Goal: Task Accomplishment & Management: Use online tool/utility

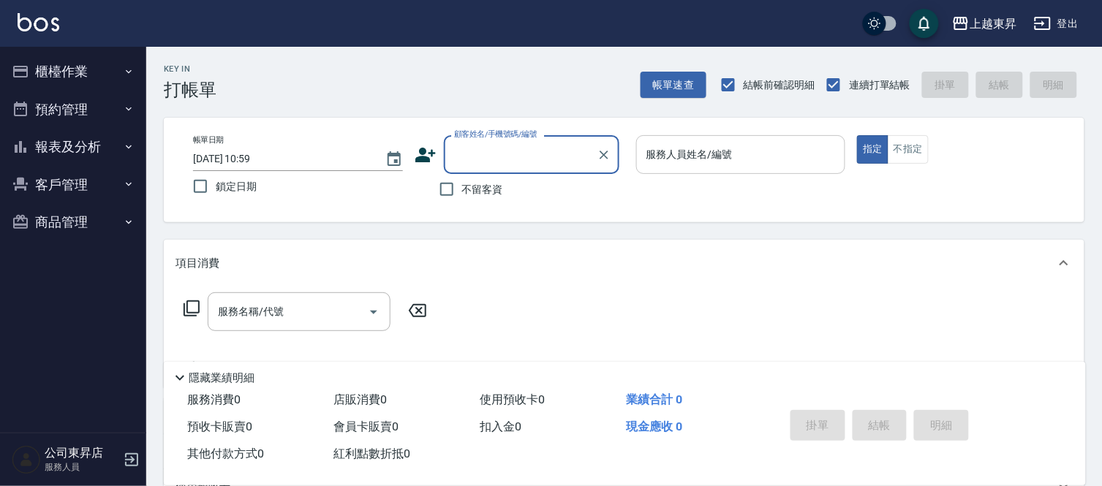
click at [692, 146] on div "服務人員姓名/編號 服務人員姓名/編號" at bounding box center [741, 154] width 210 height 39
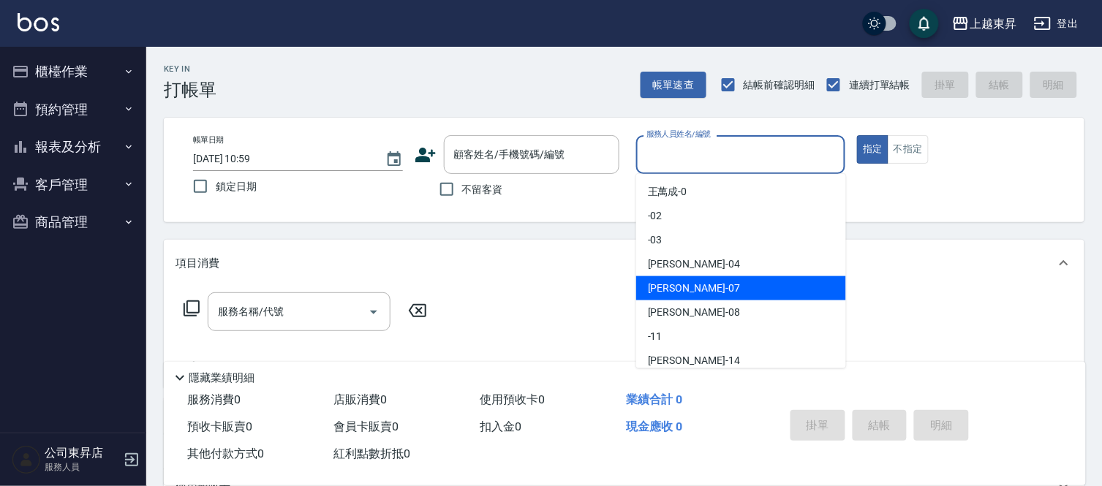
click at [710, 284] on div "[PERSON_NAME] -07" at bounding box center [741, 288] width 210 height 24
type input "[PERSON_NAME]-07"
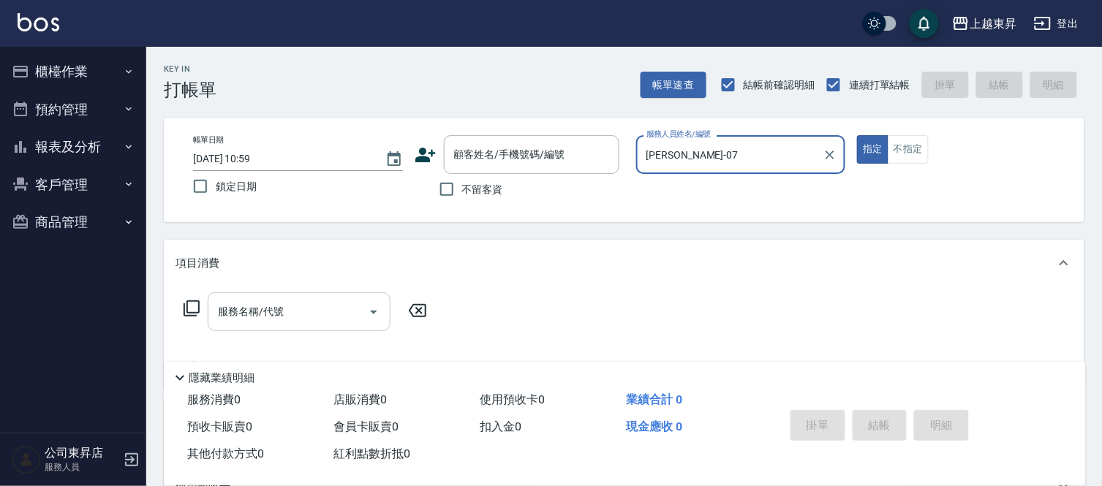
click at [282, 306] on div "服務名稱/代號 服務名稱/代號" at bounding box center [299, 312] width 183 height 39
click at [281, 304] on div "服務名稱/代號 服務名稱/代號" at bounding box center [299, 312] width 183 height 39
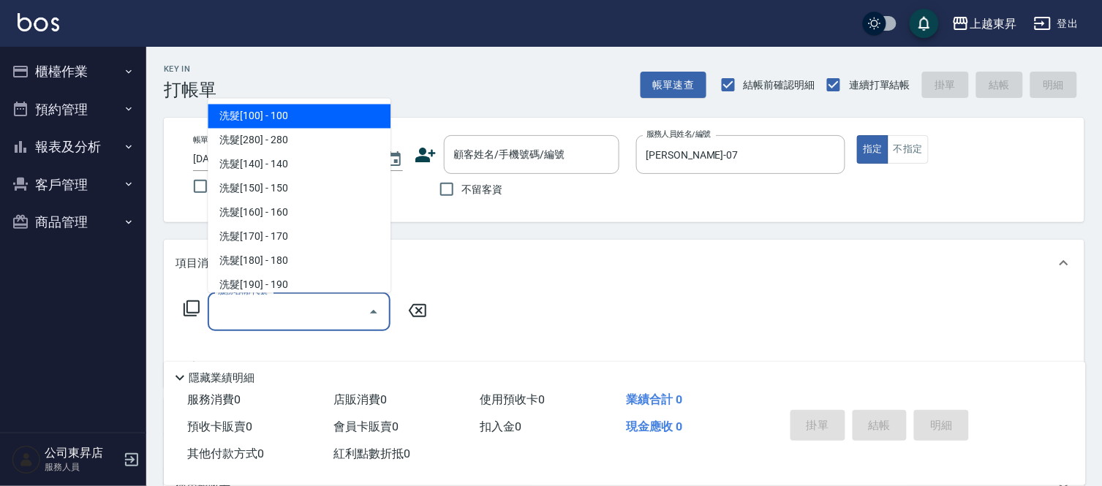
click at [293, 310] on input "服務名稱/代號" at bounding box center [288, 312] width 148 height 26
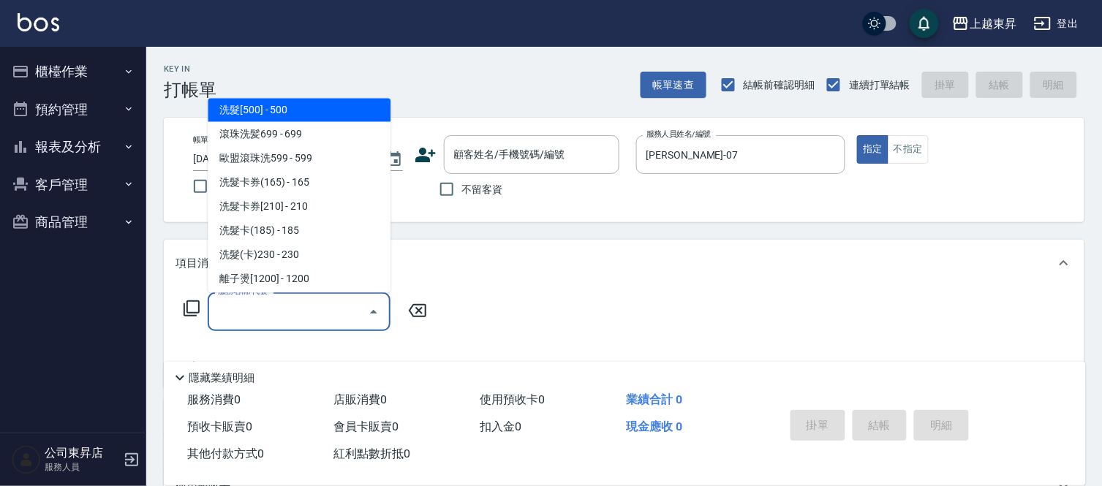
scroll to position [325, 0]
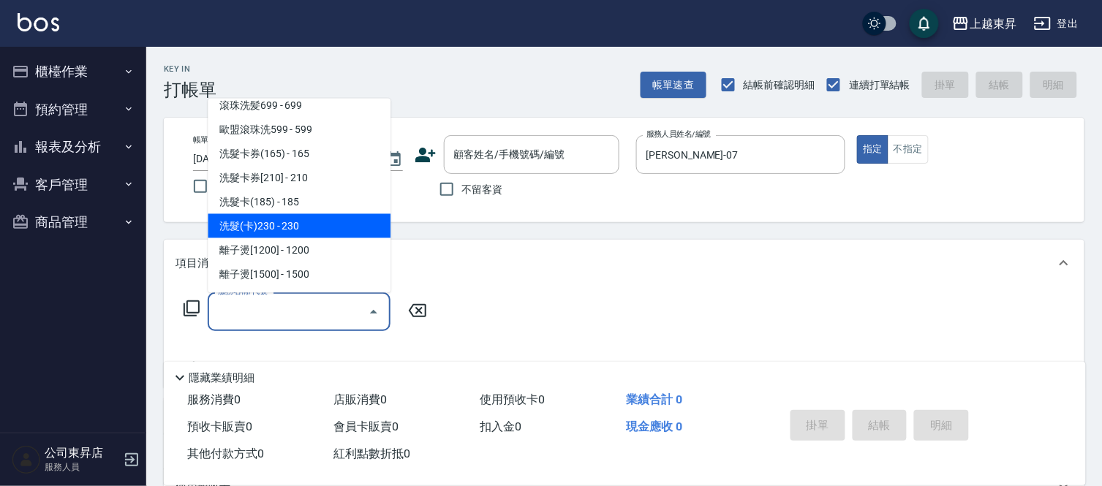
click at [276, 223] on span "洗髮(卡)230 - 230" at bounding box center [299, 226] width 183 height 24
type input "洗髮(卡)230(224)"
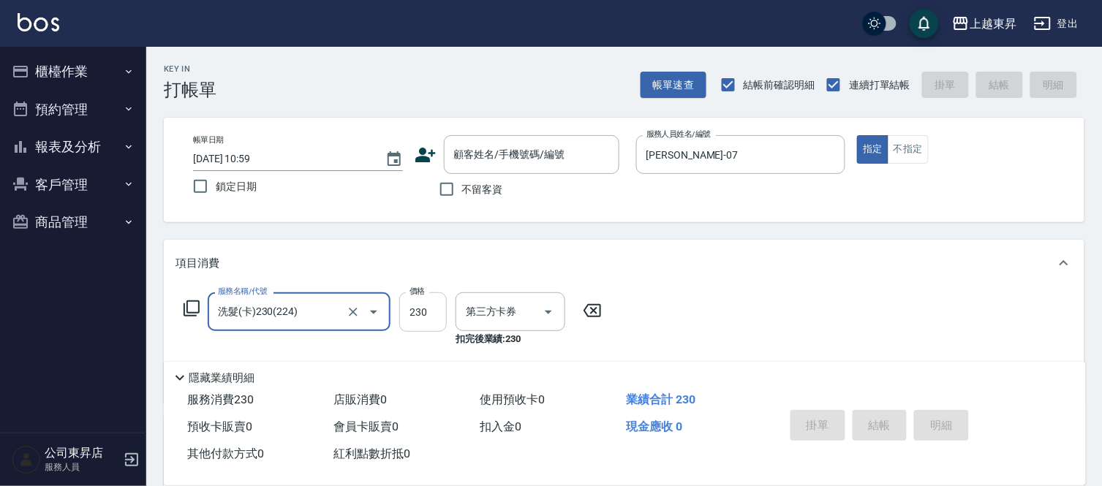
type input "舊有卡券"
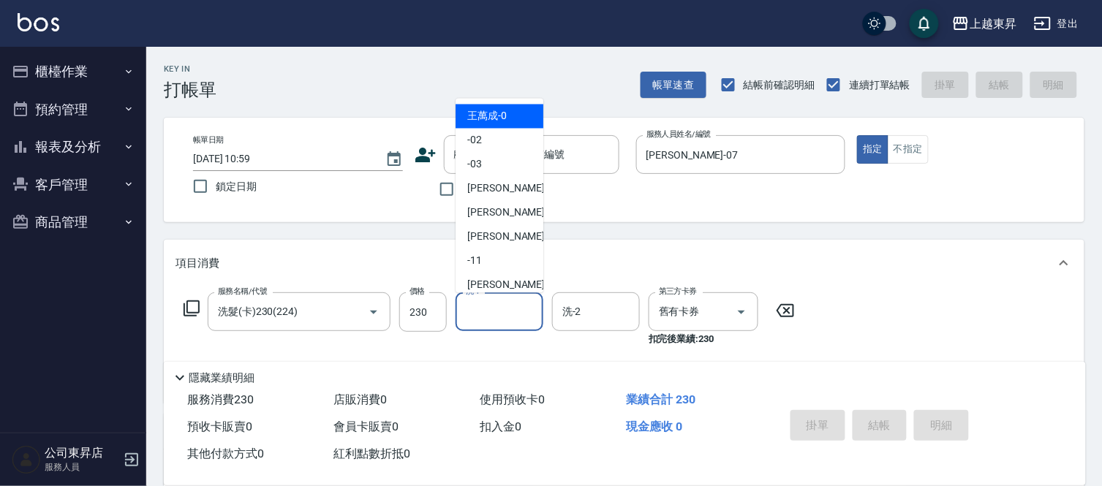
click at [478, 309] on input "洗-1" at bounding box center [499, 312] width 75 height 26
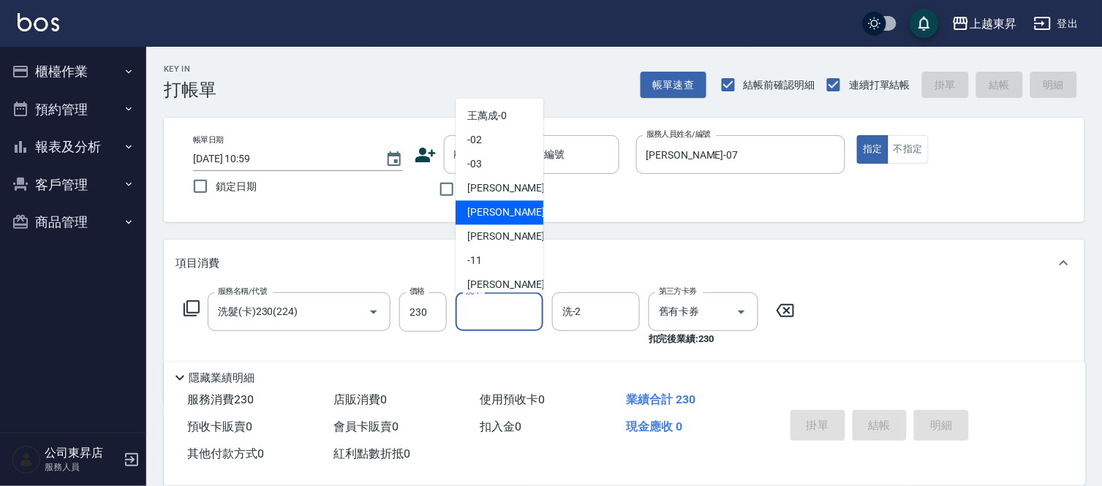
click at [486, 214] on span "[PERSON_NAME] -07" at bounding box center [513, 213] width 92 height 15
type input "[PERSON_NAME]-07"
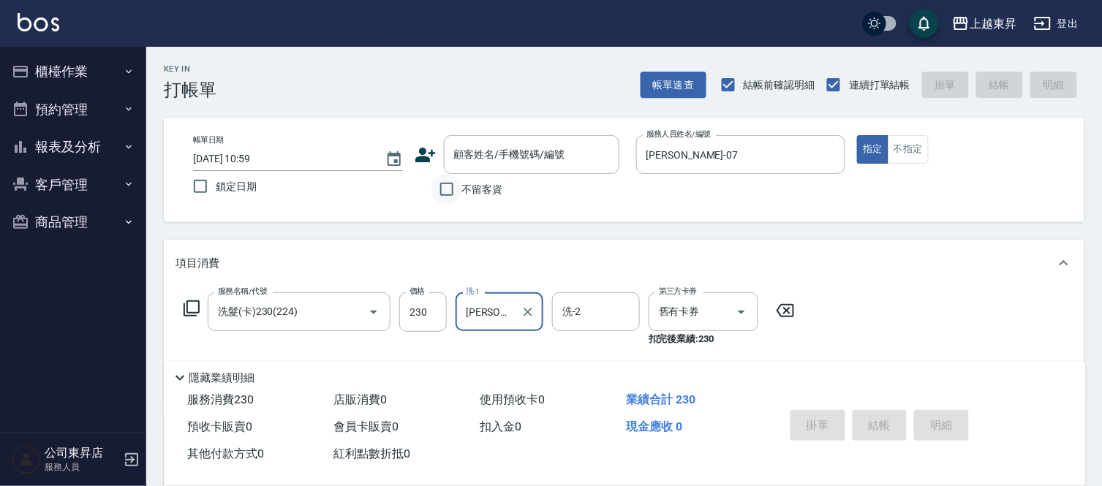
click at [443, 195] on input "不留客資" at bounding box center [447, 189] width 31 height 31
checkbox input "true"
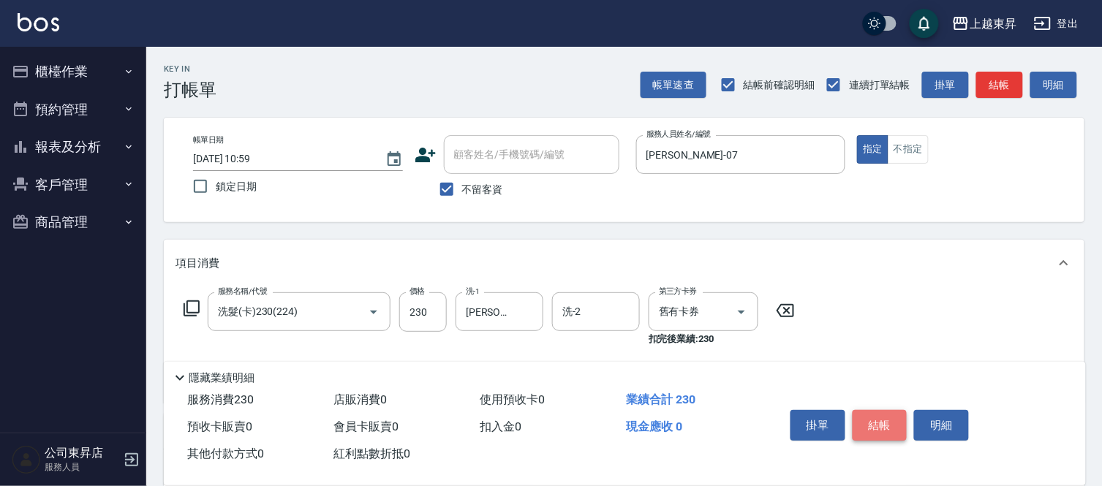
click at [883, 420] on button "結帳" at bounding box center [880, 425] width 55 height 31
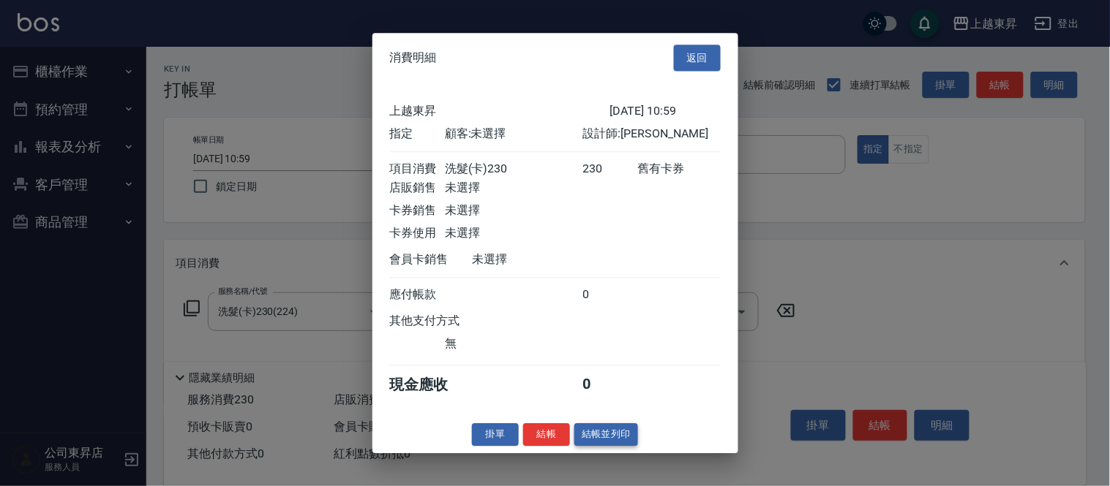
click at [591, 443] on button "結帳並列印" at bounding box center [606, 435] width 64 height 23
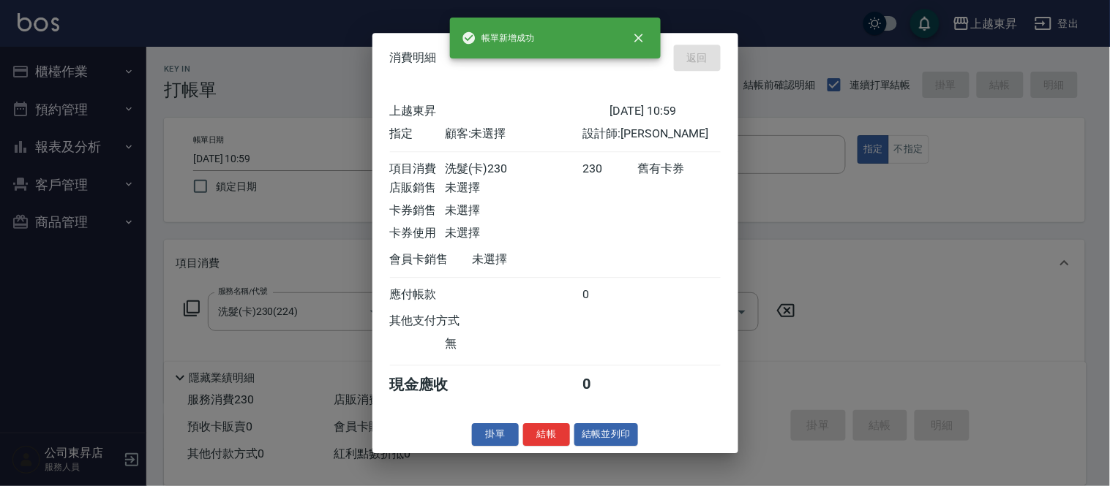
type input "[DATE] 11:05"
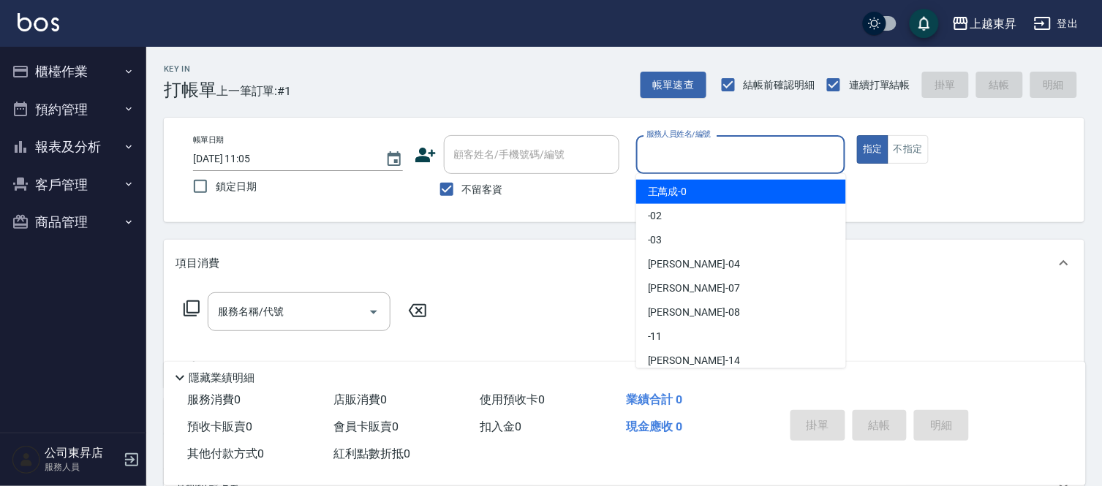
click at [677, 151] on input "服務人員姓名/編號" at bounding box center [741, 155] width 197 height 26
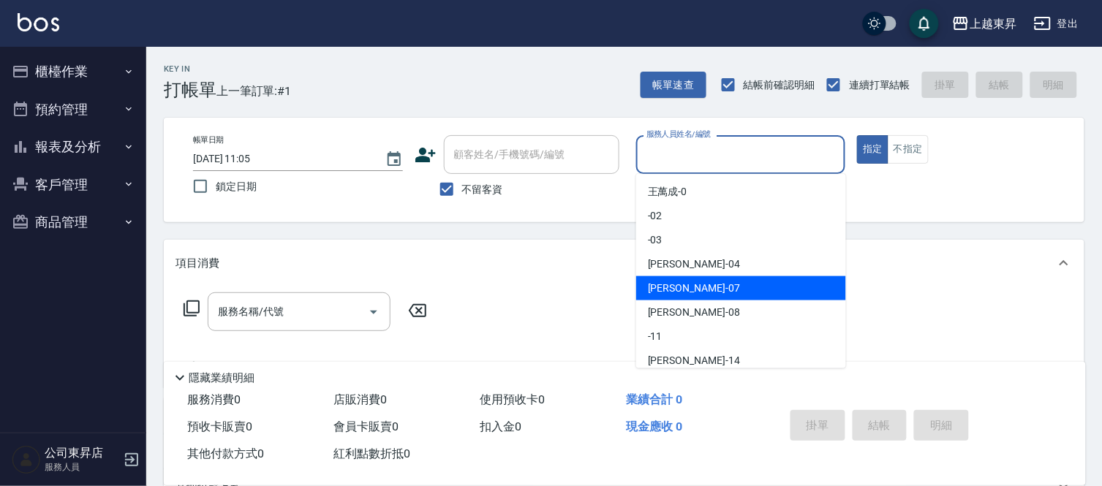
click at [710, 287] on div "[PERSON_NAME] -07" at bounding box center [741, 288] width 210 height 24
type input "[PERSON_NAME]-07"
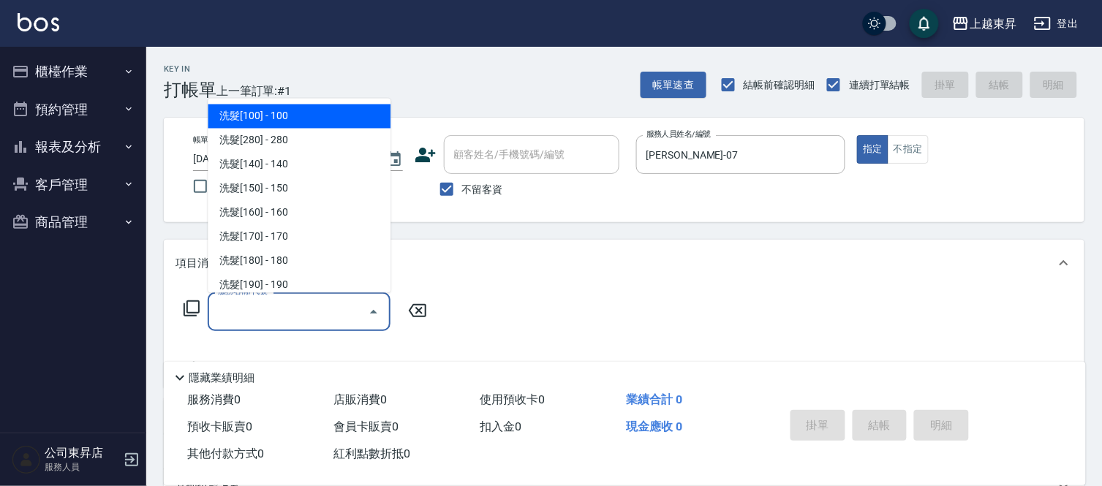
click at [274, 309] on input "服務名稱/代號" at bounding box center [288, 312] width 148 height 26
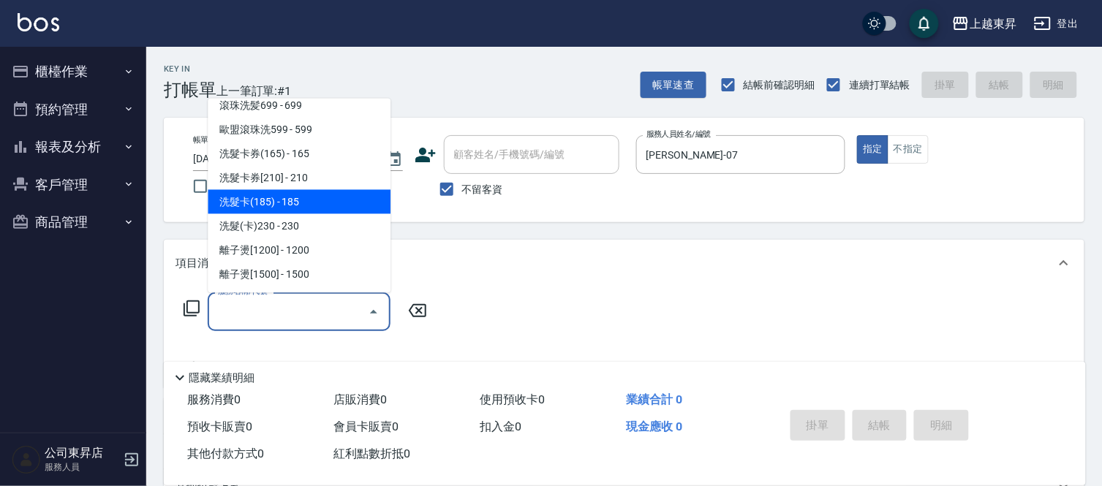
click at [313, 195] on span "洗髮卡(185) - 185" at bounding box center [299, 202] width 183 height 24
type input "洗髮卡(185)(223)"
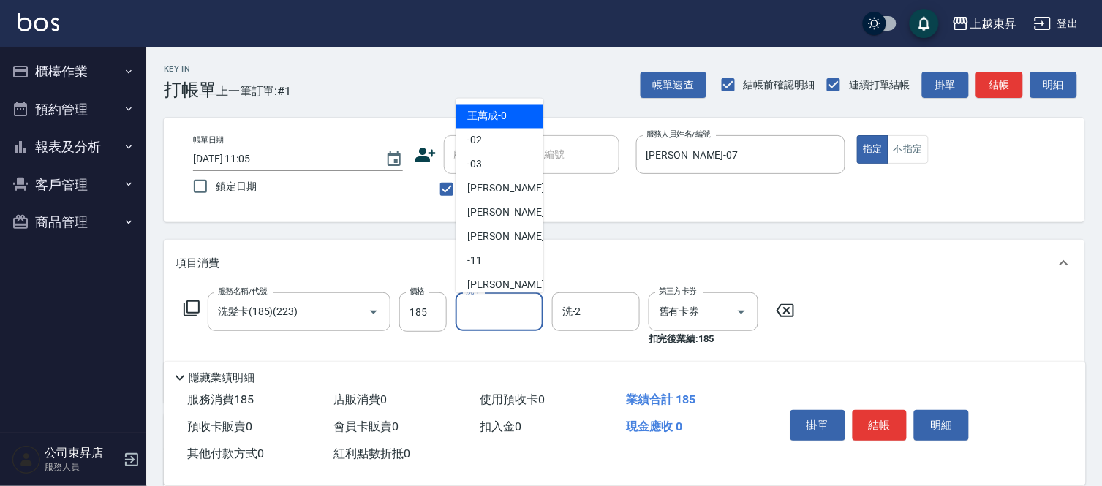
click at [492, 310] on input "洗-1" at bounding box center [499, 312] width 75 height 26
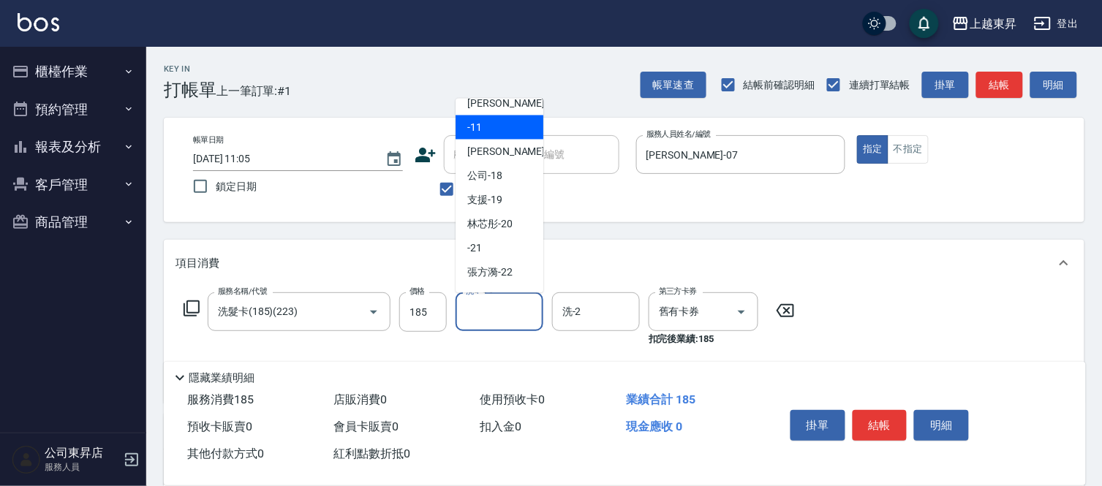
scroll to position [162, 0]
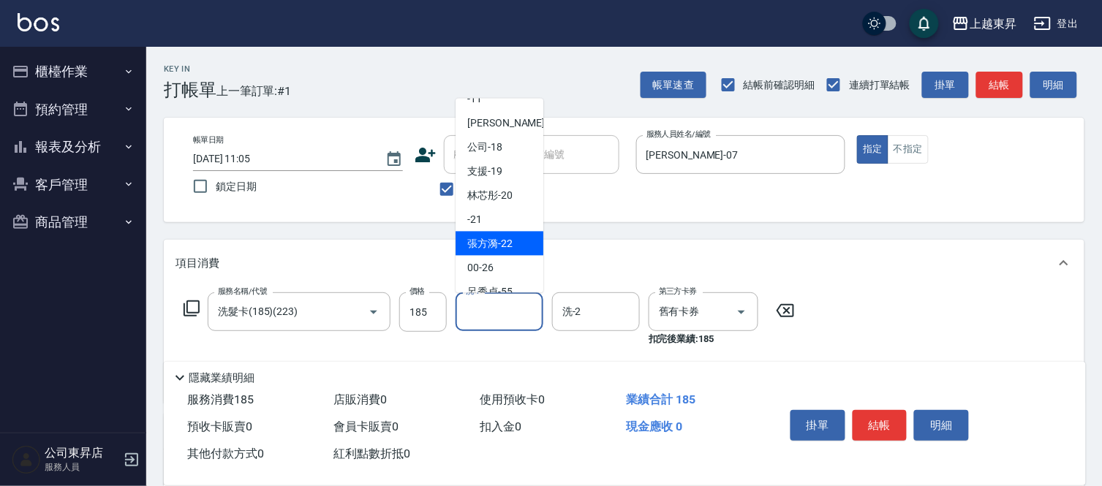
click at [502, 238] on span "[PERSON_NAME]-22" at bounding box center [489, 243] width 45 height 15
type input "[PERSON_NAME]-22"
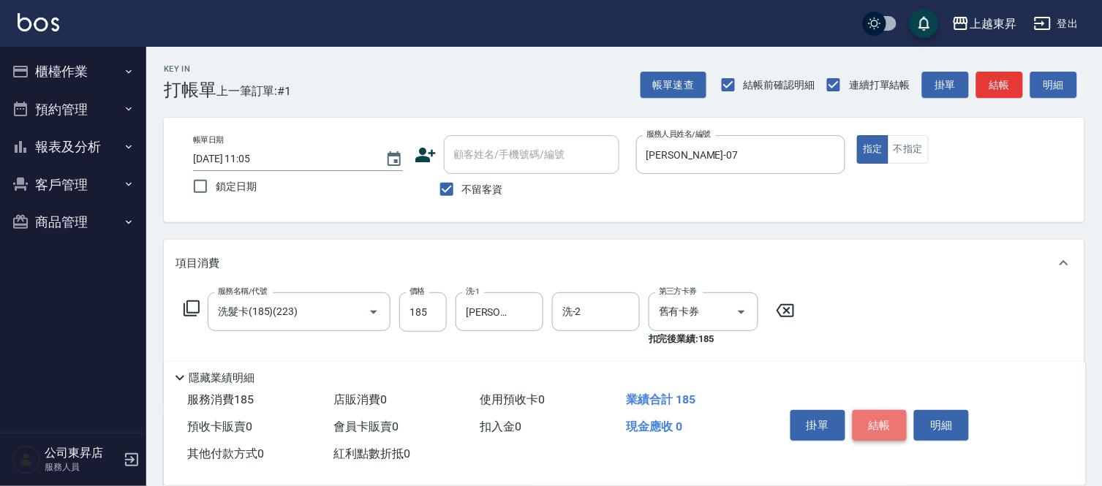
click at [887, 419] on button "結帳" at bounding box center [880, 425] width 55 height 31
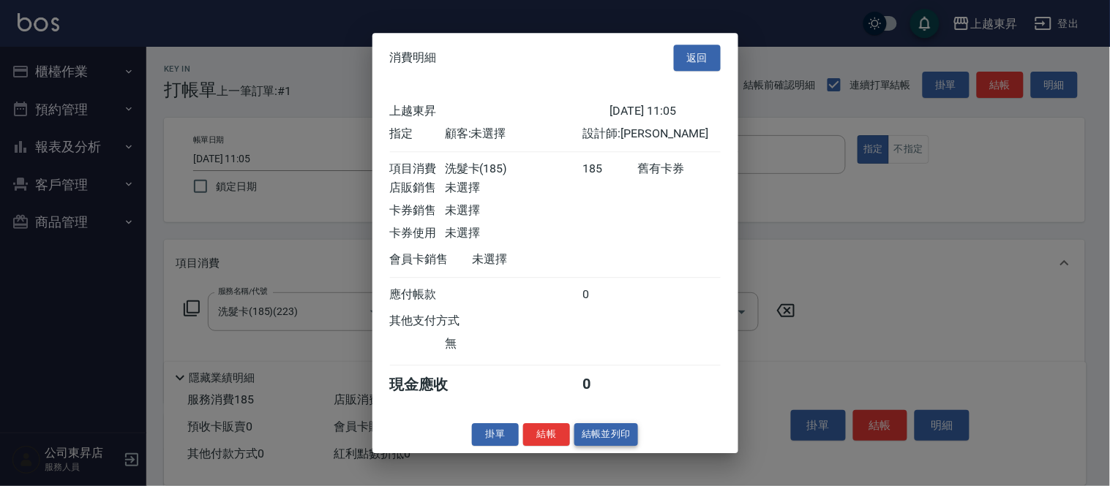
click at [608, 443] on button "結帳並列印" at bounding box center [606, 435] width 64 height 23
